Goal: Task Accomplishment & Management: Manage account settings

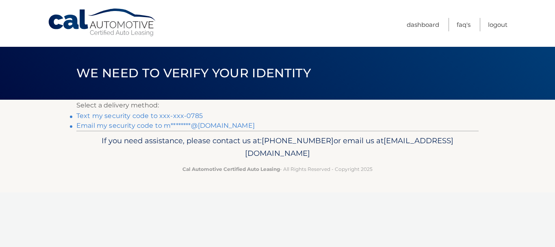
click at [102, 114] on link "Text my security code to xxx-xxx-0785" at bounding box center [139, 116] width 126 height 8
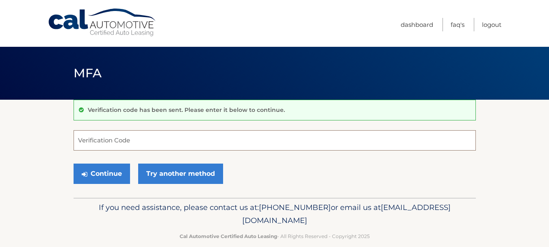
click at [124, 143] on input "Verification Code" at bounding box center [275, 140] width 402 height 20
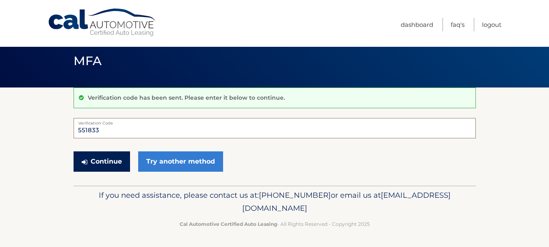
type input "551833"
click at [107, 163] on button "Continue" at bounding box center [102, 161] width 56 height 20
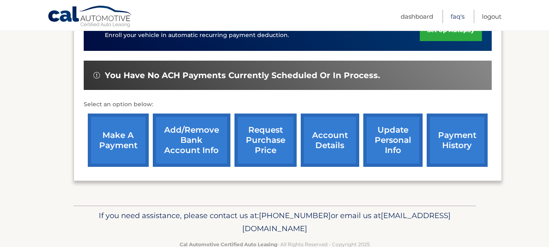
scroll to position [246, 0]
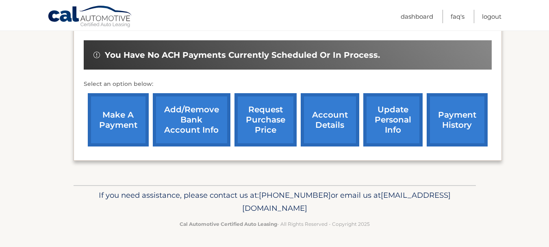
click at [336, 121] on link "account details" at bounding box center [330, 119] width 59 height 53
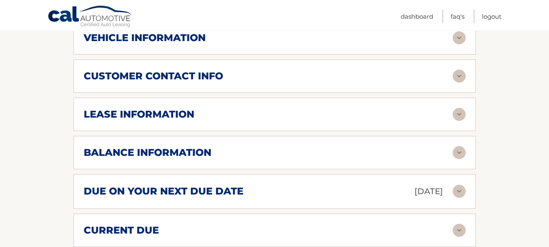
scroll to position [284, 0]
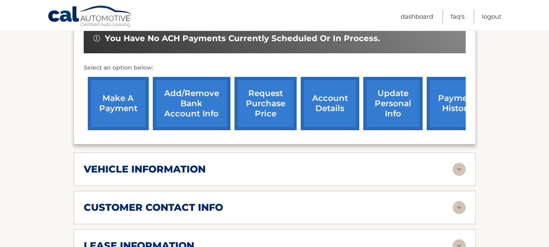
click at [401, 94] on link "update personal info" at bounding box center [392, 103] width 59 height 53
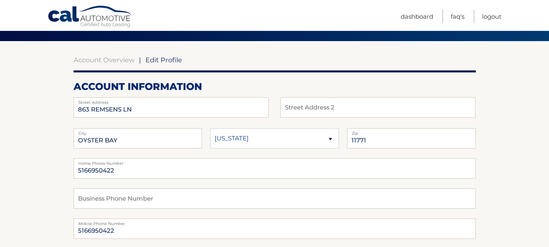
scroll to position [41, 0]
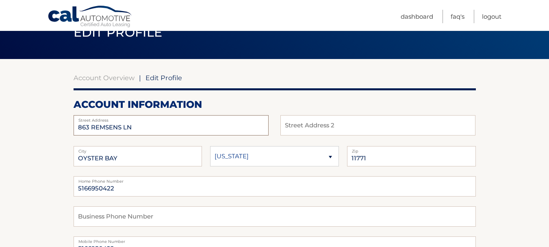
drag, startPoint x: 156, startPoint y: 124, endPoint x: 45, endPoint y: 124, distance: 111.3
type input "[STREET_ADDRESS]"
type input "[GEOGRAPHIC_DATA]"
click at [261, 150] on select "[US_STATE] [US_STATE] [US_STATE] [US_STATE] [US_STATE]" at bounding box center [274, 156] width 129 height 20
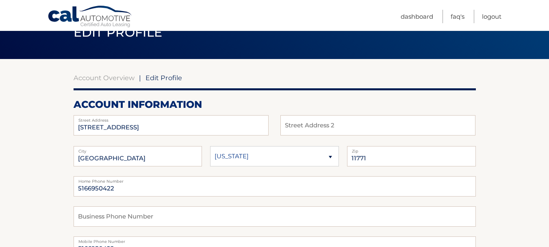
select select "FL"
click at [210, 146] on select "[US_STATE] [US_STATE] [US_STATE] [US_STATE] [US_STATE]" at bounding box center [274, 156] width 129 height 20
click at [371, 154] on input "11771" at bounding box center [411, 156] width 129 height 20
drag, startPoint x: 388, startPoint y: 158, endPoint x: 338, endPoint y: 161, distance: 50.1
click at [338, 161] on fieldset "Palm Beach Gardens City Alaska Alabama Arkansas State 1177133418 Zip" at bounding box center [275, 161] width 402 height 30
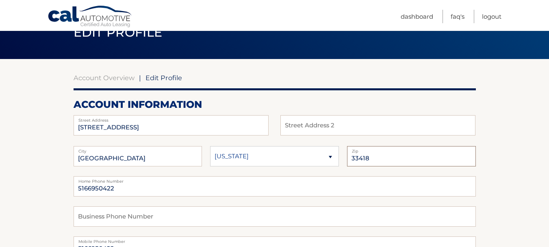
type input "33418"
click at [200, 191] on input "5166950422" at bounding box center [275, 186] width 402 height 20
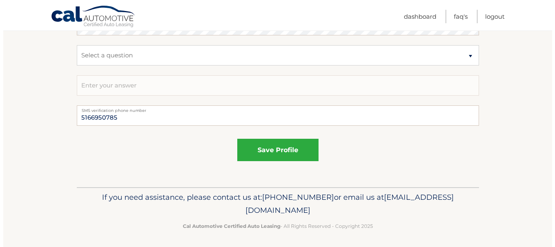
scroll to position [506, 0]
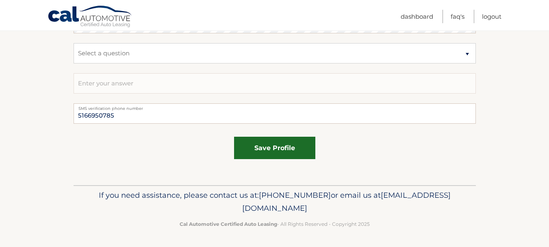
click at [291, 149] on button "save profile" at bounding box center [274, 148] width 81 height 22
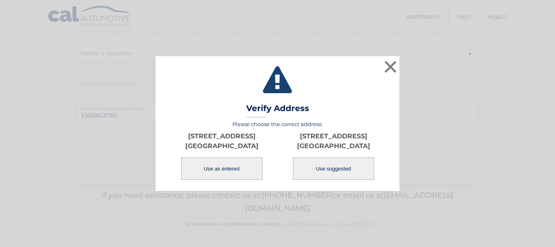
click at [336, 174] on button "Use suggested" at bounding box center [333, 168] width 81 height 22
type input "[STREET_ADDRESS]"
type input "PALM BEACH GARDENS"
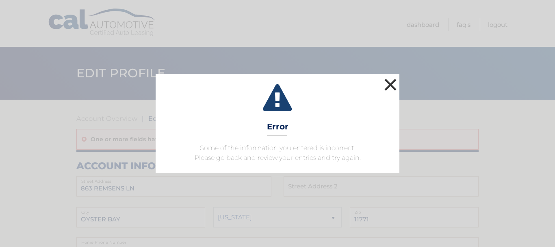
click at [390, 80] on button "×" at bounding box center [390, 84] width 16 height 16
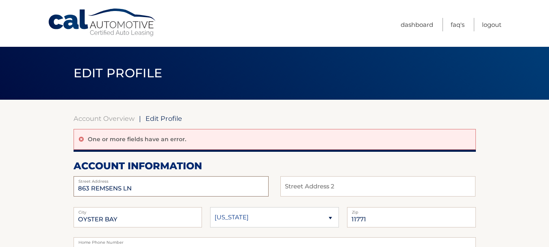
drag, startPoint x: 136, startPoint y: 190, endPoint x: 71, endPoint y: 185, distance: 65.6
type input "1012 DIAMOND HEAD WAY"
drag, startPoint x: 119, startPoint y: 219, endPoint x: 17, endPoint y: 216, distance: 102.0
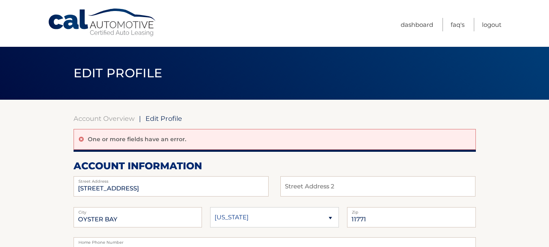
drag, startPoint x: 133, startPoint y: 219, endPoint x: 40, endPoint y: 215, distance: 92.7
type input "PALM BEACH GARDENS"
click at [247, 221] on select "Alaska Alabama Arkansas Arizona California" at bounding box center [274, 217] width 129 height 20
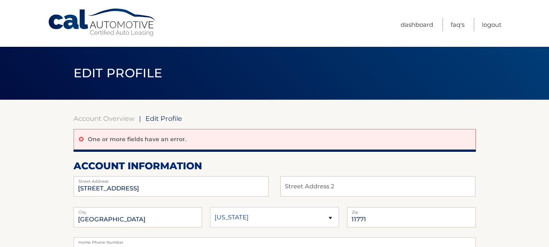
select select "FL"
click at [210, 207] on select "[US_STATE] [US_STATE] [US_STATE] [US_STATE] [US_STATE]" at bounding box center [274, 217] width 129 height 20
click at [371, 215] on input "11771" at bounding box center [411, 217] width 129 height 20
type input "1"
type input "33418"
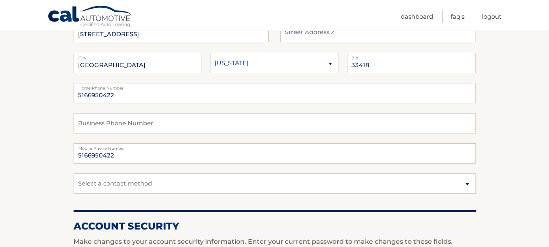
scroll to position [306, 0]
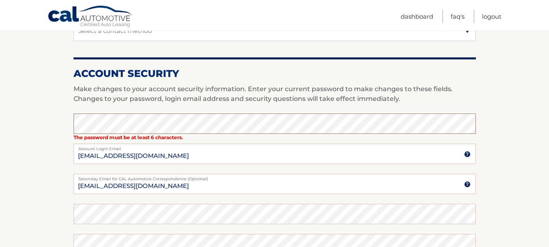
click at [30, 130] on section "Account Overview | Edit Profile One or more fields have an error. account infor…" at bounding box center [274, 99] width 549 height 612
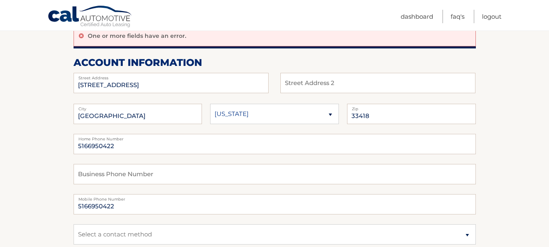
scroll to position [0, 0]
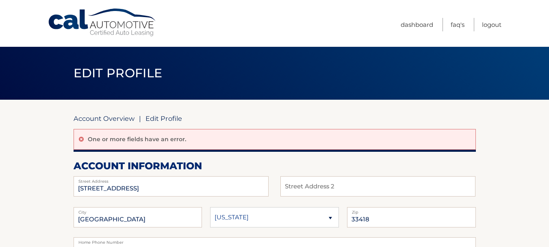
click at [99, 117] on link "Account Overview" at bounding box center [104, 118] width 61 height 8
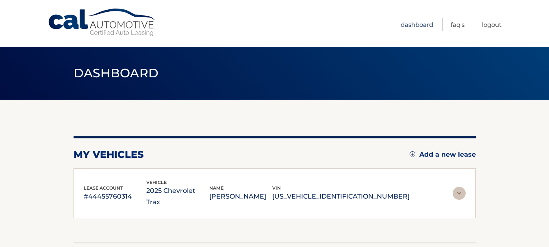
click at [410, 24] on link "Dashboard" at bounding box center [417, 24] width 33 height 13
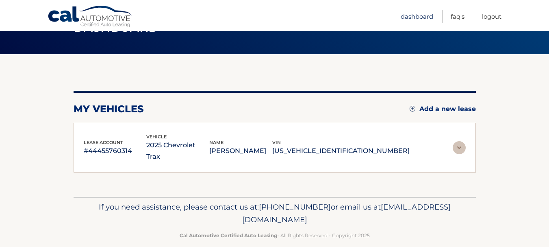
scroll to position [46, 0]
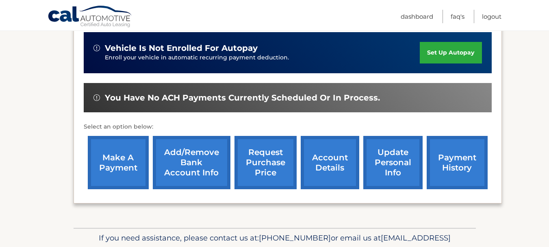
scroll to position [246, 0]
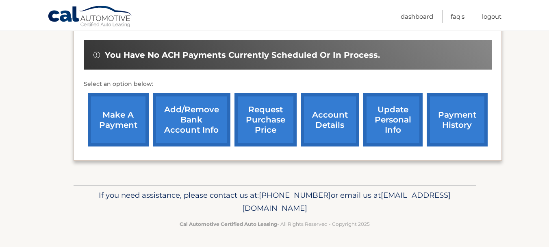
click at [327, 119] on link "account details" at bounding box center [330, 119] width 59 height 53
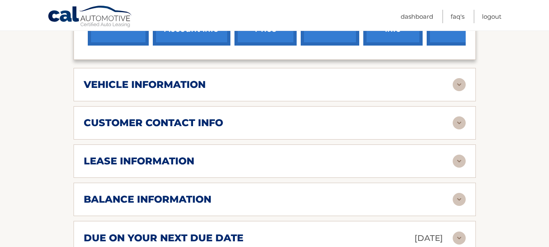
scroll to position [234, 0]
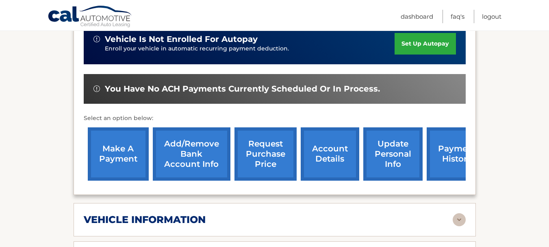
click at [393, 143] on link "update personal info" at bounding box center [392, 153] width 59 height 53
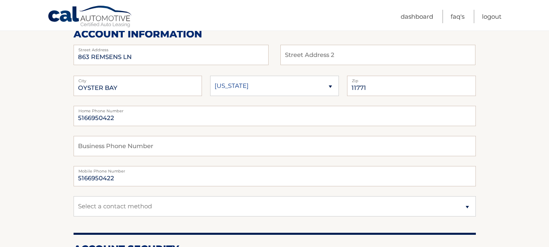
scroll to position [41, 0]
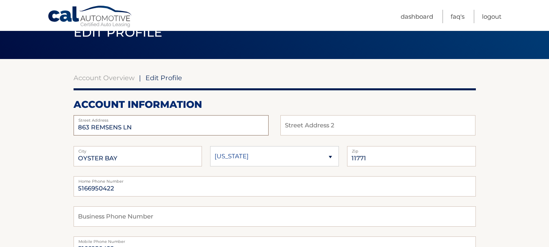
click at [147, 124] on input "863 REMSENS LN" at bounding box center [171, 125] width 195 height 20
click at [388, 103] on h2 "account information" at bounding box center [275, 104] width 402 height 12
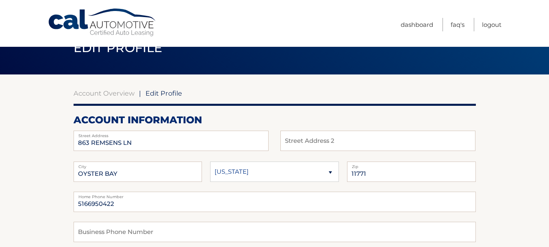
scroll to position [0, 0]
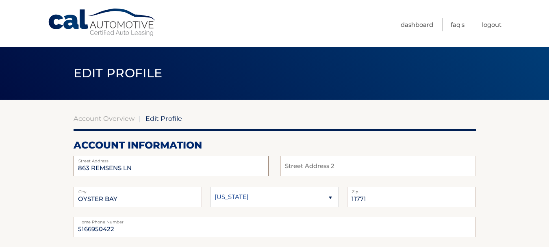
drag, startPoint x: 147, startPoint y: 169, endPoint x: 59, endPoint y: 173, distance: 88.2
type input "1012 DIAMOND HEAD WAY"
click at [173, 197] on input "OYSTER BAY" at bounding box center [138, 197] width 129 height 20
type input "O"
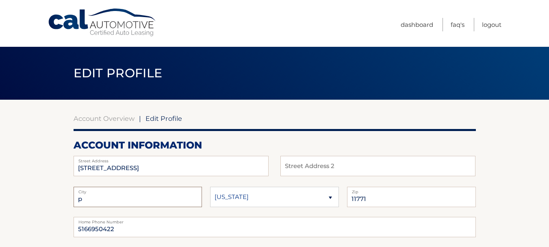
type input "PALM BEACH GARDENS"
drag, startPoint x: 249, startPoint y: 195, endPoint x: 236, endPoint y: 203, distance: 14.8
click at [236, 203] on select "Alaska Alabama Arkansas Arizona California" at bounding box center [274, 197] width 129 height 20
select select "FL"
click at [210, 187] on select "Alaska Alabama Arkansas Arizona California" at bounding box center [274, 197] width 129 height 20
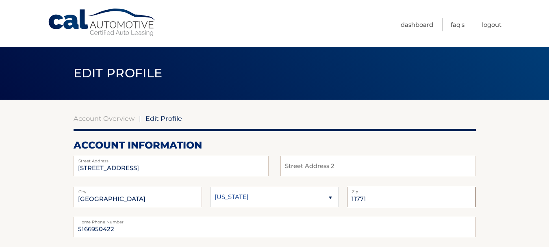
drag, startPoint x: 382, startPoint y: 201, endPoint x: 336, endPoint y: 197, distance: 46.1
click at [336, 197] on fieldset "PALM BEACH GARDENS City Alaska Alabama Arkansas State 11771 Zip" at bounding box center [275, 202] width 402 height 30
type input "33418"
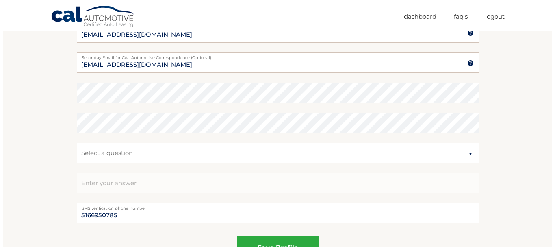
scroll to position [467, 0]
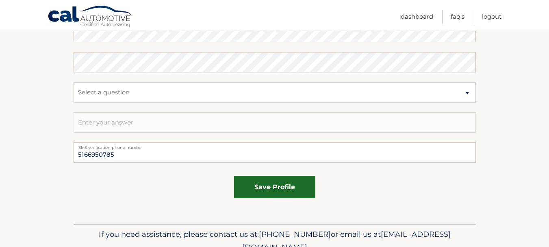
click at [293, 184] on button "save profile" at bounding box center [274, 187] width 81 height 22
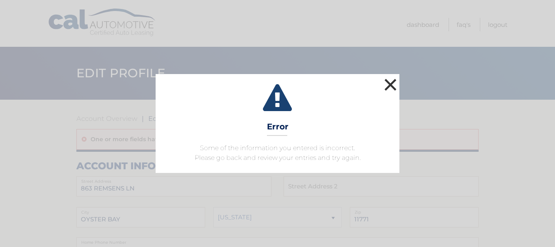
click at [387, 82] on button "×" at bounding box center [390, 84] width 16 height 16
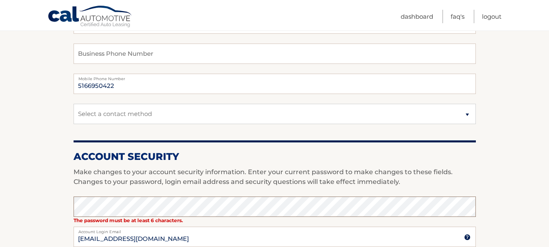
scroll to position [81, 0]
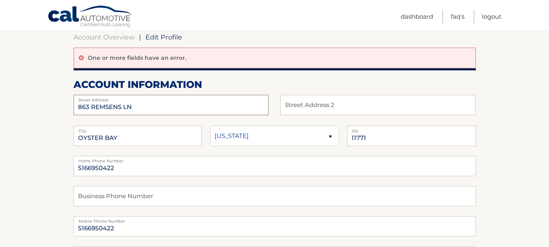
drag, startPoint x: 151, startPoint y: 111, endPoint x: 34, endPoint y: 102, distance: 117.8
type input "[STREET_ADDRESS]"
drag, startPoint x: 120, startPoint y: 135, endPoint x: 54, endPoint y: 133, distance: 66.7
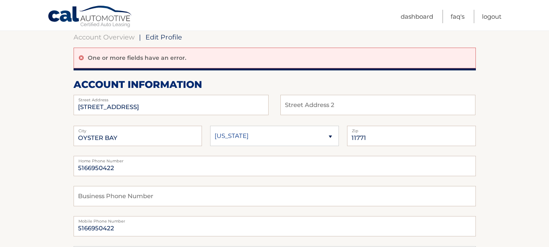
type input "[GEOGRAPHIC_DATA]"
click at [258, 137] on select "Alaska Alabama Arkansas Arizona California" at bounding box center [274, 136] width 129 height 20
select select "FL"
click at [210, 126] on select "Alaska Alabama Arkansas Arizona California" at bounding box center [274, 136] width 129 height 20
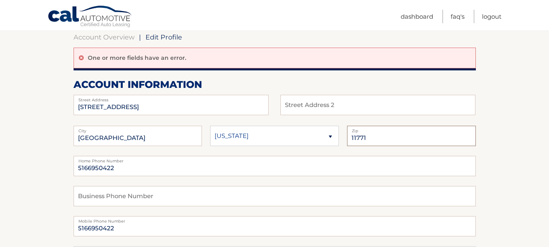
drag, startPoint x: 372, startPoint y: 140, endPoint x: 332, endPoint y: 139, distance: 39.4
click at [332, 139] on fieldset "PALM BEACH GARDENS City Alaska Alabama Arkansas State 11771 Zip" at bounding box center [275, 141] width 402 height 30
type input "33418"
click at [286, 160] on label "Home Phone Number" at bounding box center [275, 159] width 402 height 7
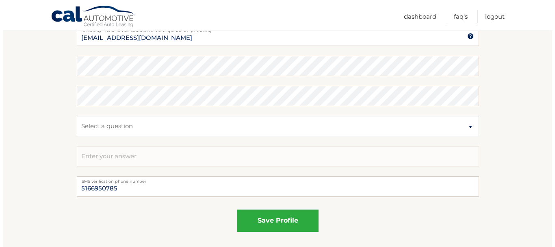
scroll to position [527, 0]
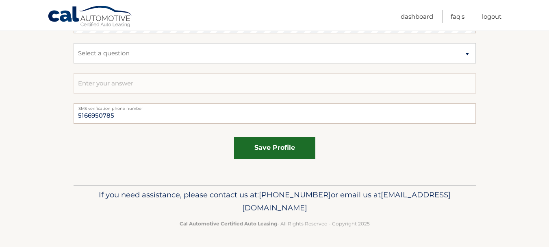
click at [280, 139] on button "save profile" at bounding box center [274, 148] width 81 height 22
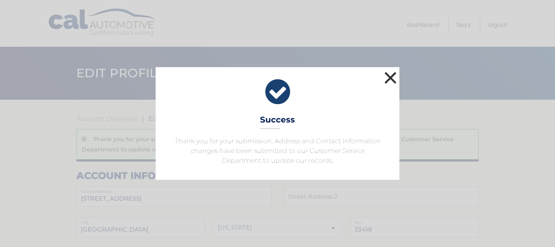
click at [388, 75] on button "×" at bounding box center [390, 77] width 16 height 16
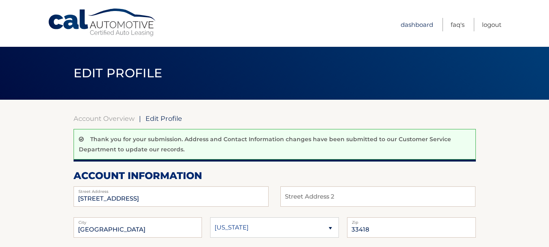
click at [416, 26] on link "Dashboard" at bounding box center [417, 24] width 33 height 13
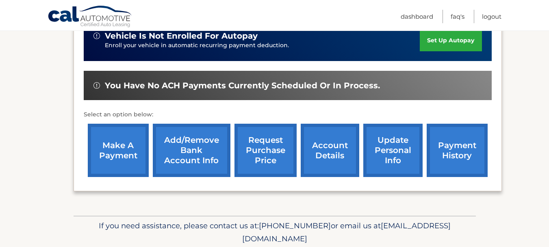
scroll to position [244, 0]
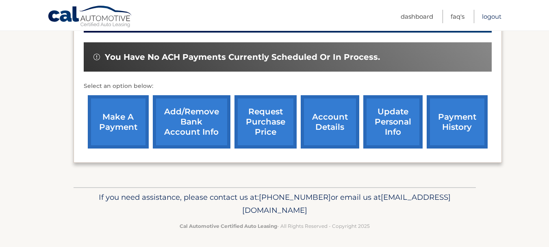
click at [492, 16] on link "Logout" at bounding box center [492, 16] width 20 height 13
